Goal: Check status: Check status

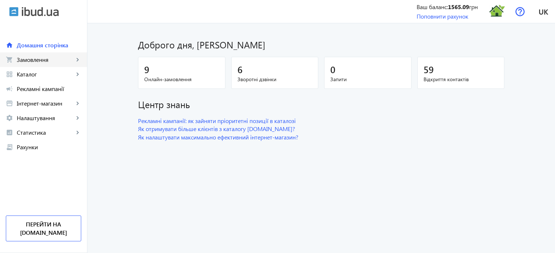
click at [52, 61] on span "Замовлення" at bounding box center [45, 59] width 57 height 7
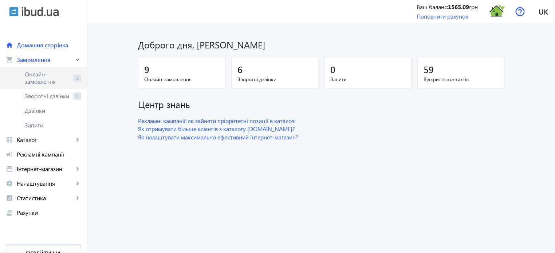
click at [55, 81] on span "Онлайн-замовлення" at bounding box center [48, 78] width 46 height 15
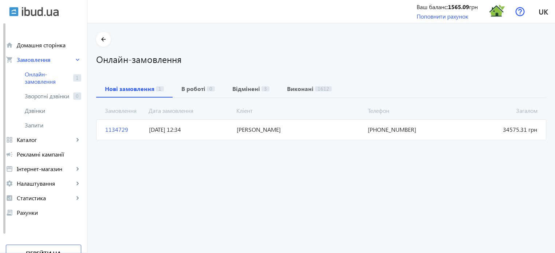
click at [106, 131] on span "1134729" at bounding box center [124, 130] width 44 height 8
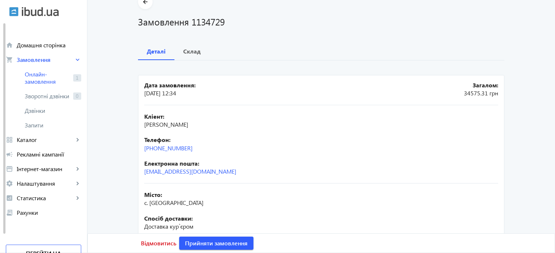
scroll to position [73, 0]
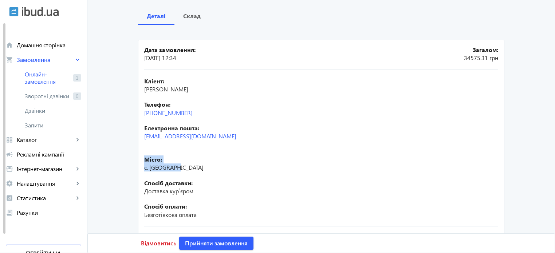
drag, startPoint x: 142, startPoint y: 159, endPoint x: 180, endPoint y: 172, distance: 40.5
click at [180, 172] on div "Місто: с. Клішківці Спосіб доставки: Доставка кур`єром Спосіб оплати: Безготівк…" at bounding box center [321, 187] width 354 height 78
copy div "Місто: с. [GEOGRAPHIC_DATA]"
click at [194, 16] on b "Склад" at bounding box center [191, 16] width 17 height 6
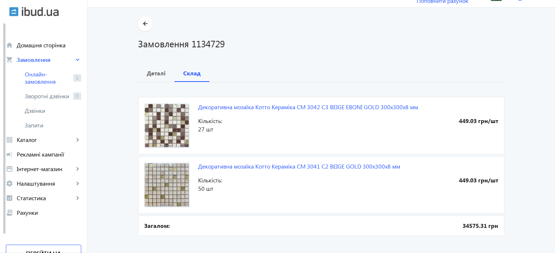
scroll to position [24, 0]
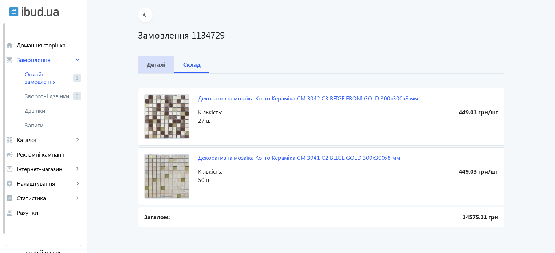
click at [157, 67] on b "Деталі" at bounding box center [156, 65] width 19 height 6
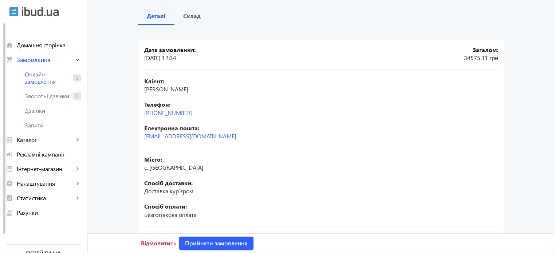
scroll to position [38, 0]
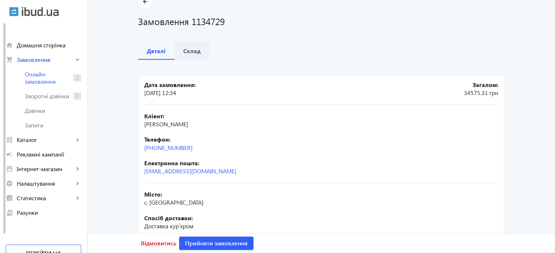
click at [190, 49] on b "Склад" at bounding box center [191, 51] width 17 height 6
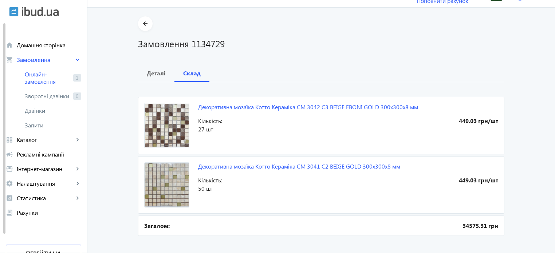
scroll to position [24, 0]
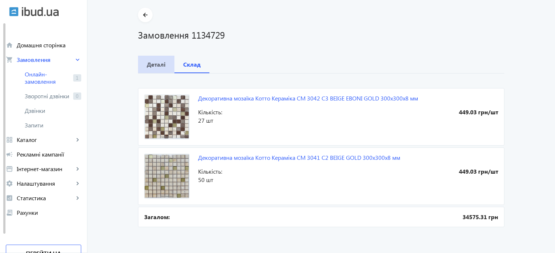
click at [154, 67] on b "Деталі" at bounding box center [156, 65] width 19 height 6
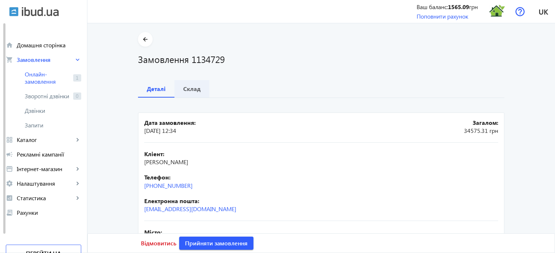
click at [194, 88] on b "Склад" at bounding box center [191, 89] width 17 height 6
